Goal: Task Accomplishment & Management: Use online tool/utility

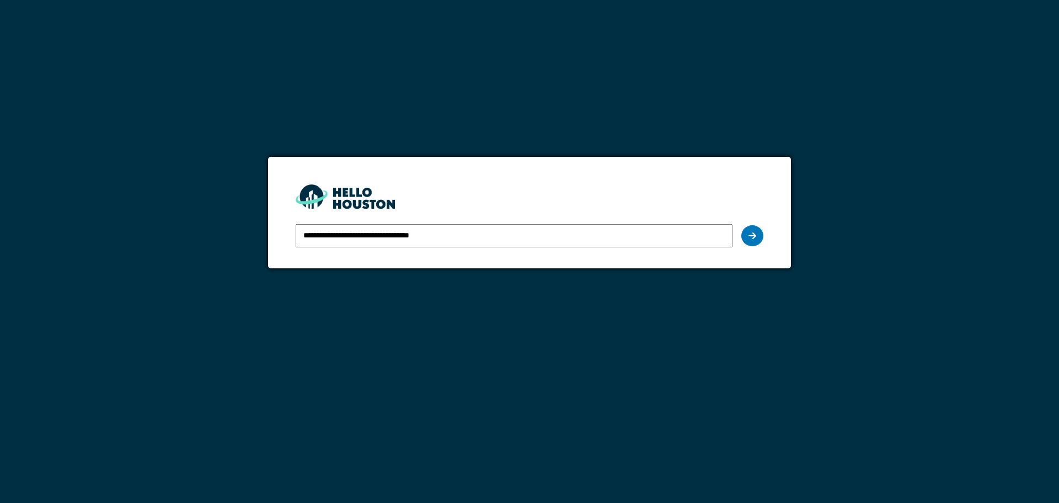
click at [750, 234] on icon at bounding box center [753, 235] width 8 height 9
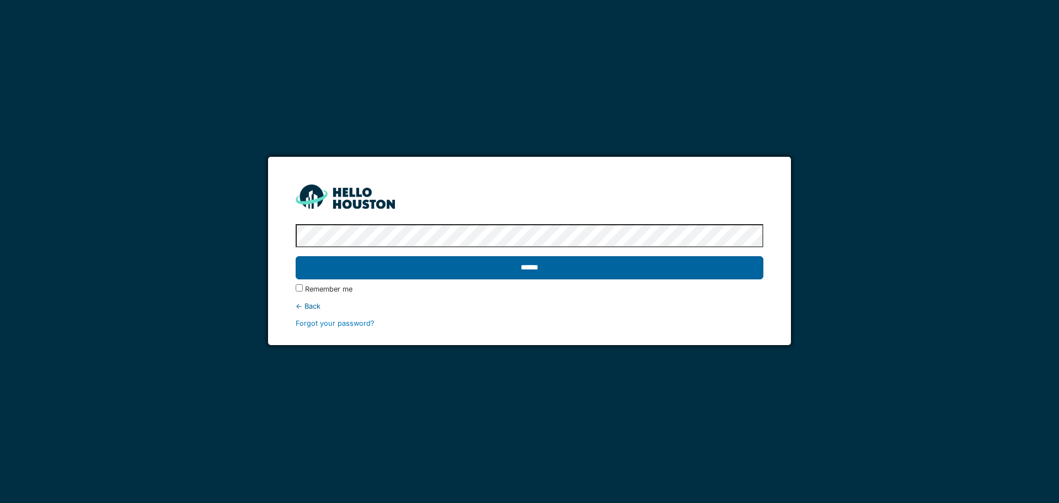
click at [616, 267] on input "******" at bounding box center [529, 267] width 467 height 23
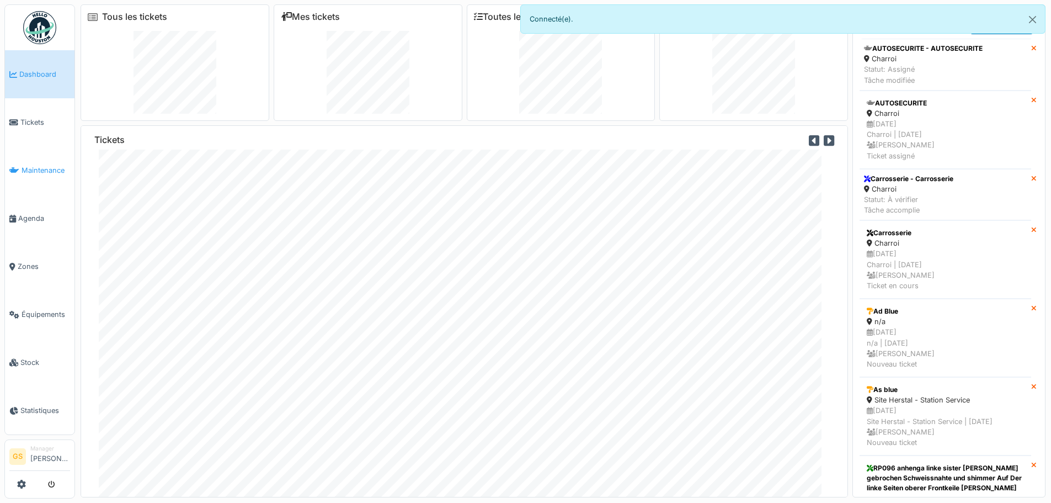
click at [42, 167] on span "Maintenance" at bounding box center [46, 170] width 49 height 10
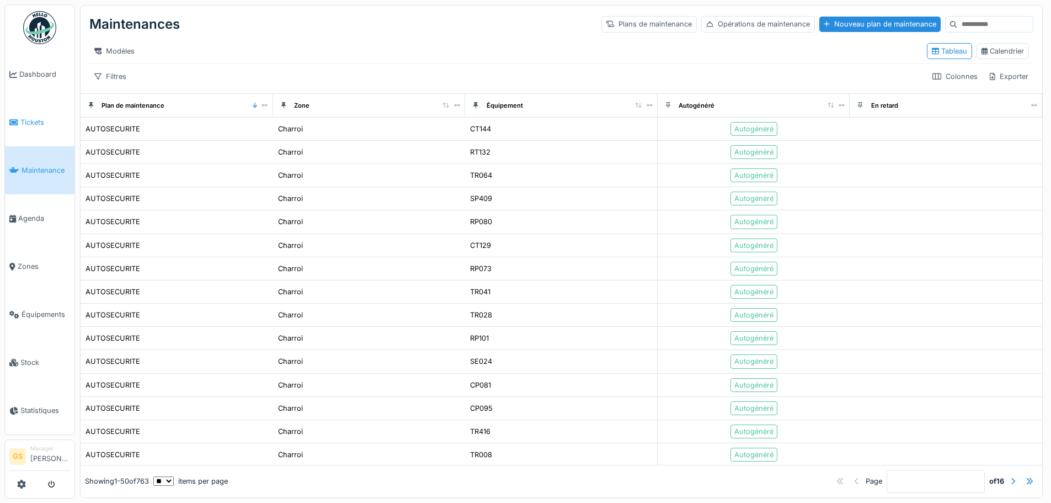
click at [28, 120] on span "Tickets" at bounding box center [45, 122] width 50 height 10
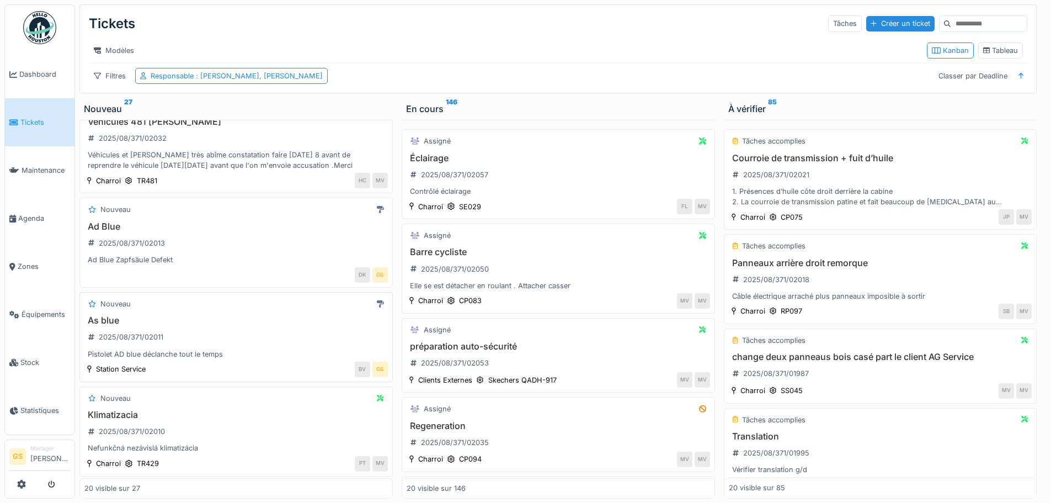
scroll to position [55, 0]
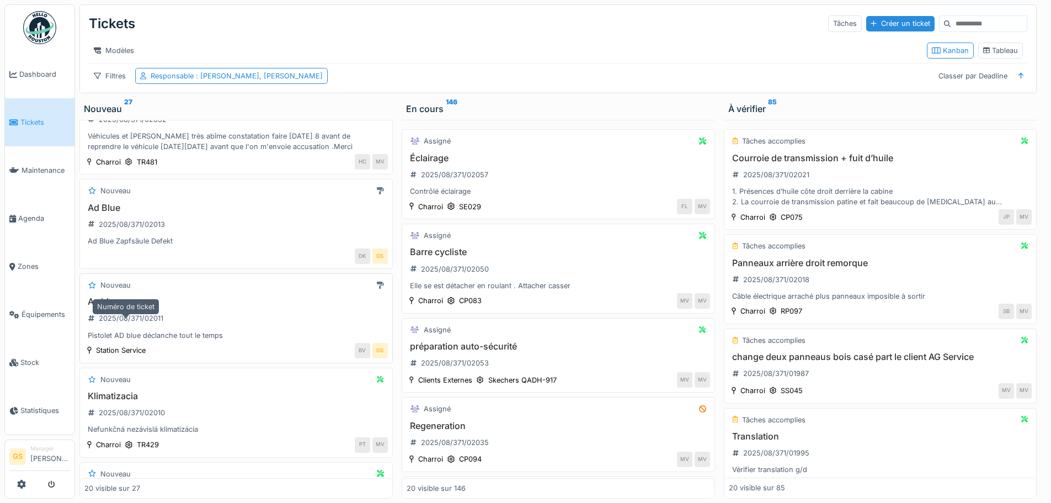
click at [120, 323] on div "2025/08/371/02011" at bounding box center [131, 318] width 65 height 10
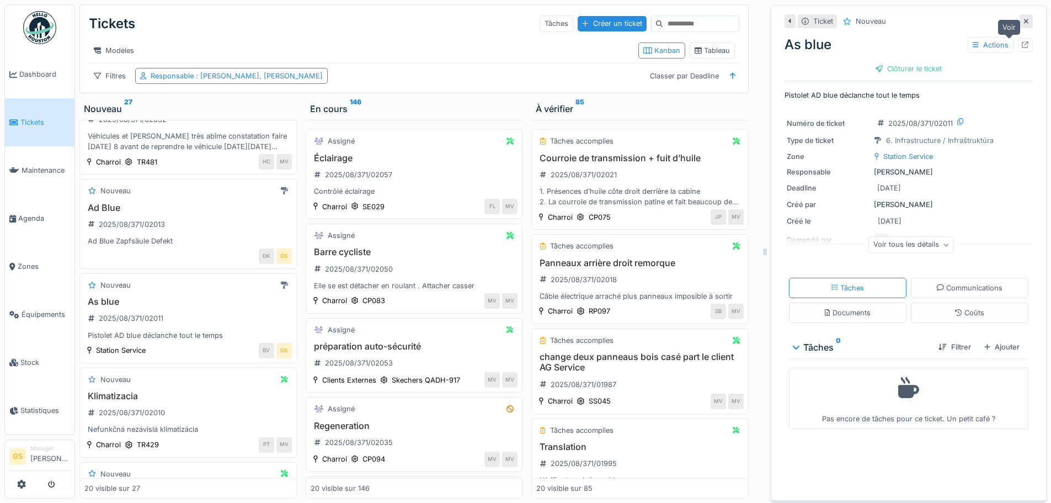
click at [1022, 43] on icon at bounding box center [1025, 44] width 7 height 7
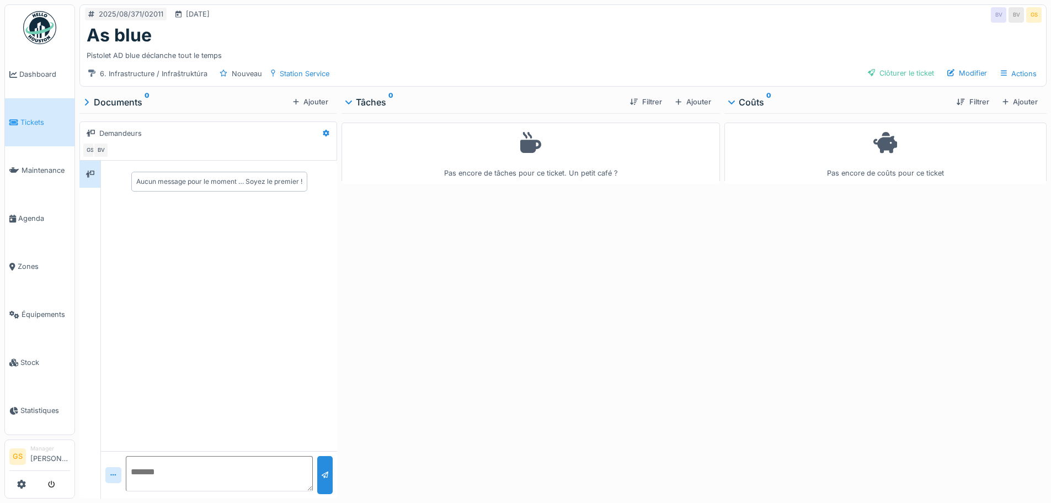
click at [28, 119] on span "Tickets" at bounding box center [45, 122] width 50 height 10
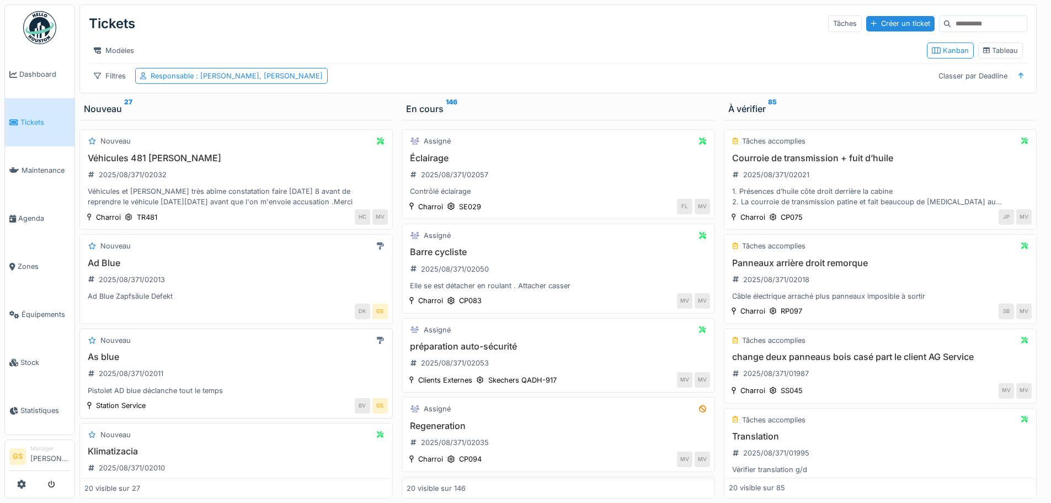
click at [246, 343] on div "Nouveau" at bounding box center [235, 340] width 303 height 14
